Goal: Task Accomplishment & Management: Use online tool/utility

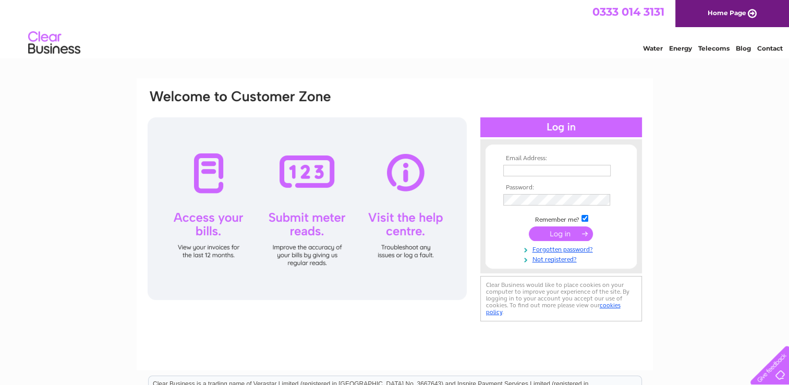
type input "info@stepupsupport.co.uk"
click at [572, 233] on input "submit" at bounding box center [561, 233] width 64 height 15
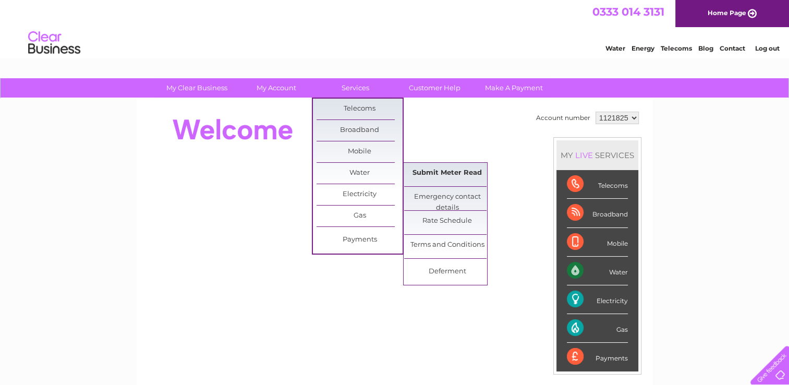
click at [437, 172] on link "Submit Meter Read" at bounding box center [447, 173] width 86 height 21
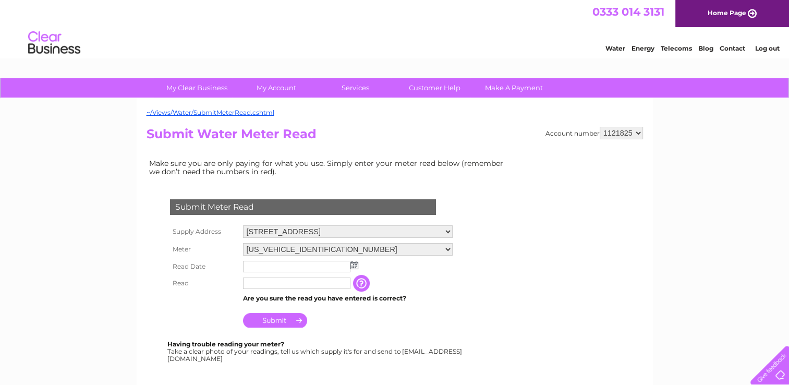
click at [357, 266] on img at bounding box center [355, 265] width 8 height 8
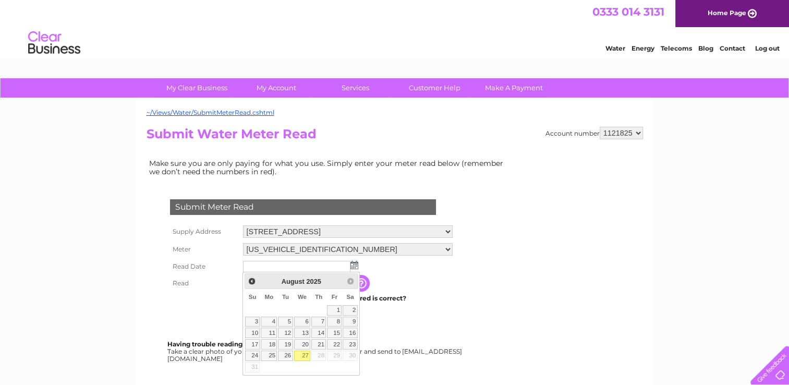
click at [303, 357] on link "27" at bounding box center [302, 356] width 17 height 10
type input "2025/08/27"
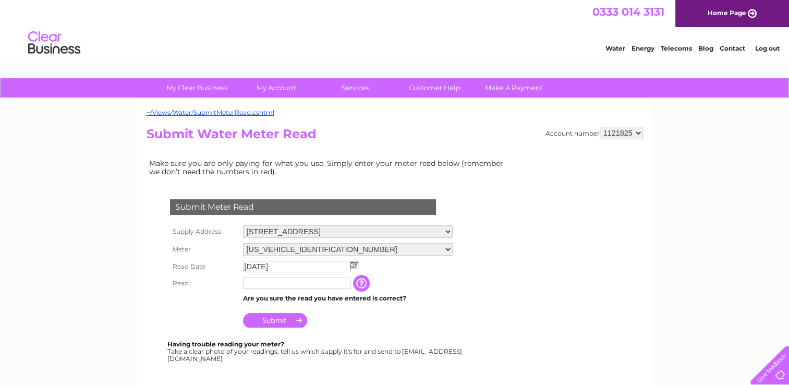
click at [263, 279] on input "text" at bounding box center [296, 283] width 107 height 11
type input "0713"
click at [279, 317] on input "Submit" at bounding box center [275, 321] width 64 height 15
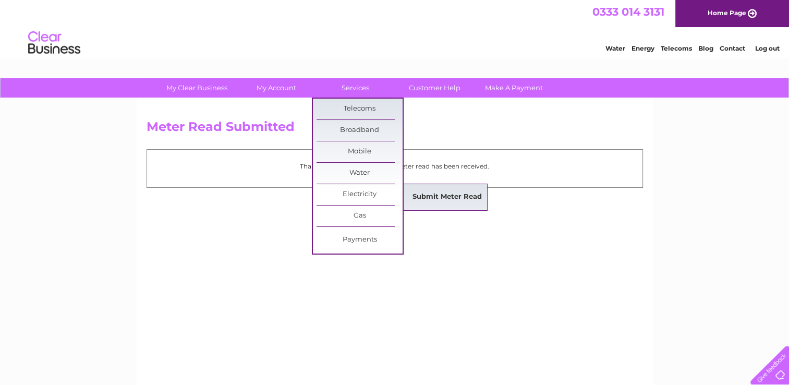
click at [444, 192] on link "Submit Meter Read" at bounding box center [447, 197] width 86 height 21
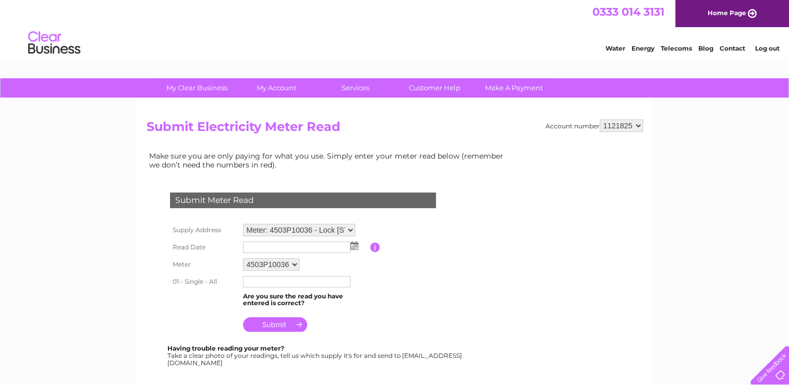
click at [357, 245] on img at bounding box center [355, 246] width 8 height 8
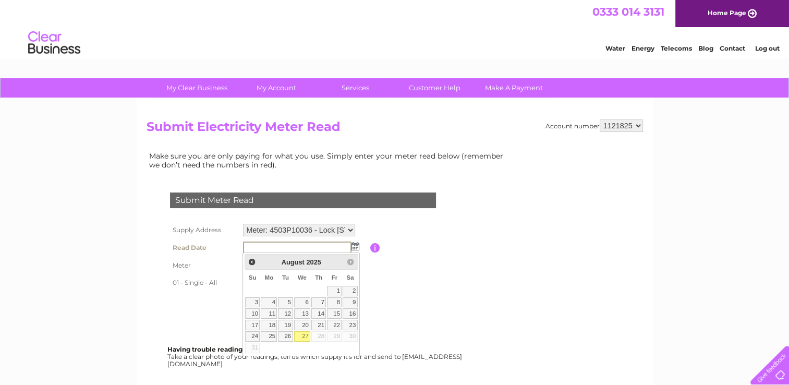
click at [306, 332] on link "27" at bounding box center [302, 336] width 17 height 10
type input "[DATE]"
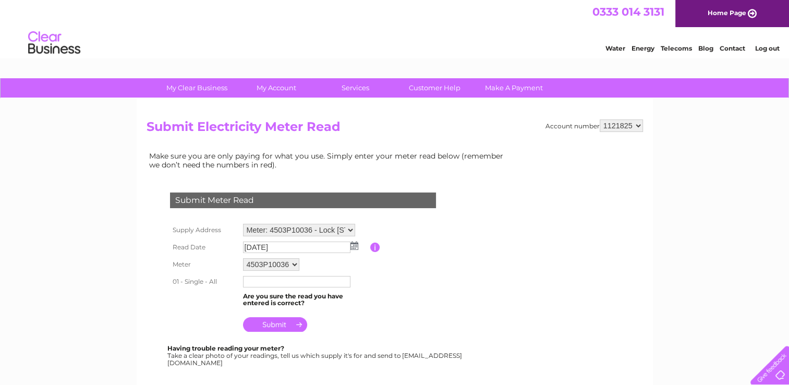
click at [281, 280] on input "text" at bounding box center [296, 281] width 107 height 11
type input "0"
click at [276, 280] on input "text" at bounding box center [297, 282] width 109 height 13
click at [259, 280] on input "text" at bounding box center [297, 282] width 109 height 13
type input "06336"
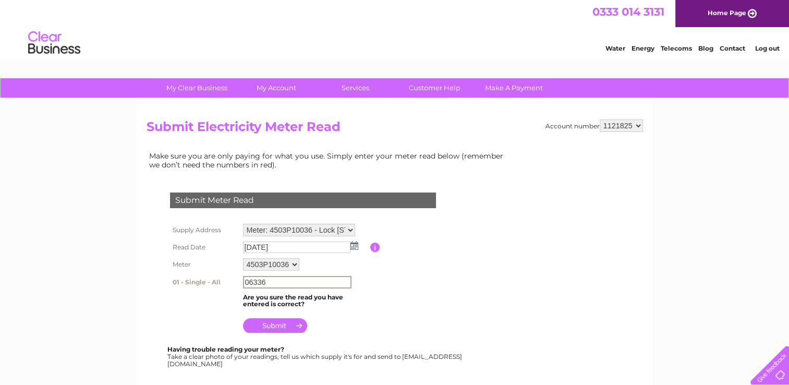
click at [275, 324] on input "submit" at bounding box center [275, 325] width 64 height 15
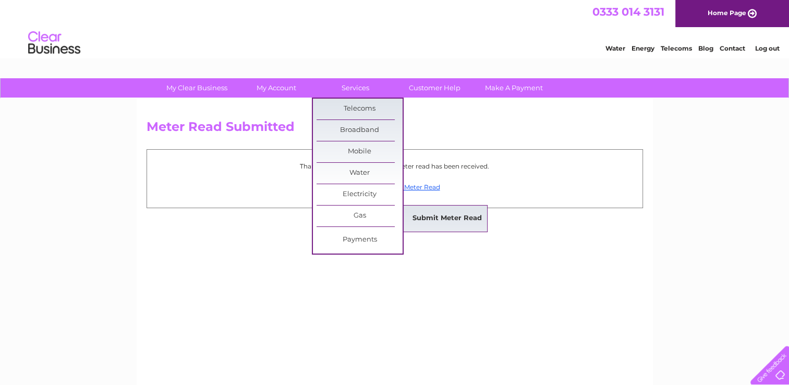
click at [459, 218] on link "Submit Meter Read" at bounding box center [447, 218] width 86 height 21
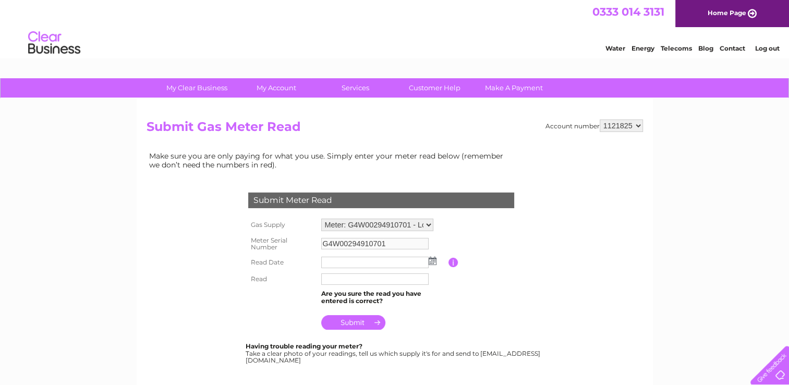
click at [433, 260] on img at bounding box center [433, 261] width 8 height 8
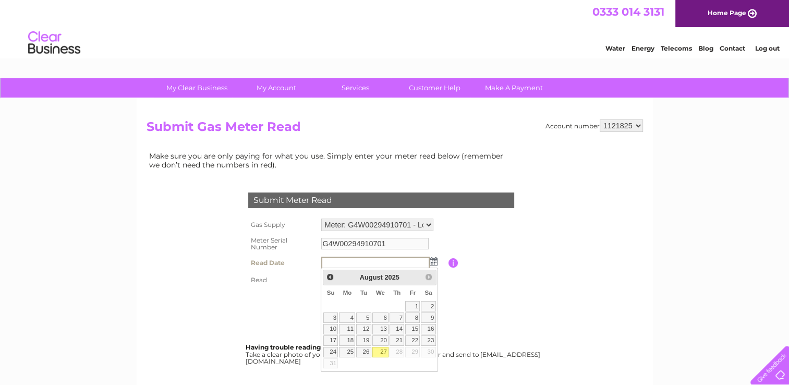
click at [378, 352] on link "27" at bounding box center [380, 352] width 17 height 10
type input "[DATE]"
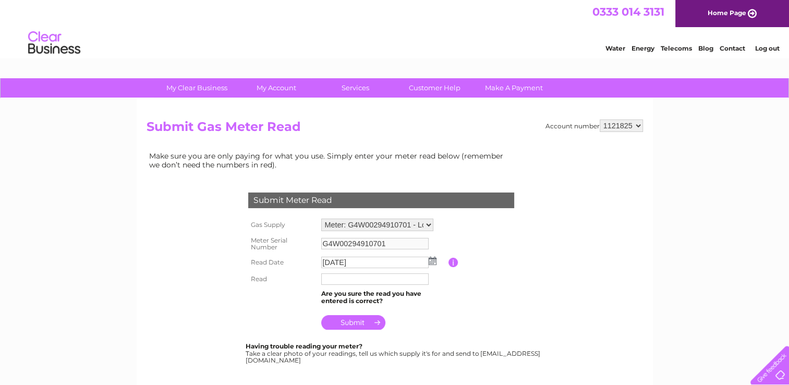
click at [334, 279] on input "text" at bounding box center [374, 278] width 107 height 11
type input "38650"
click at [351, 323] on input "submit" at bounding box center [353, 323] width 64 height 15
